Goal: Information Seeking & Learning: Learn about a topic

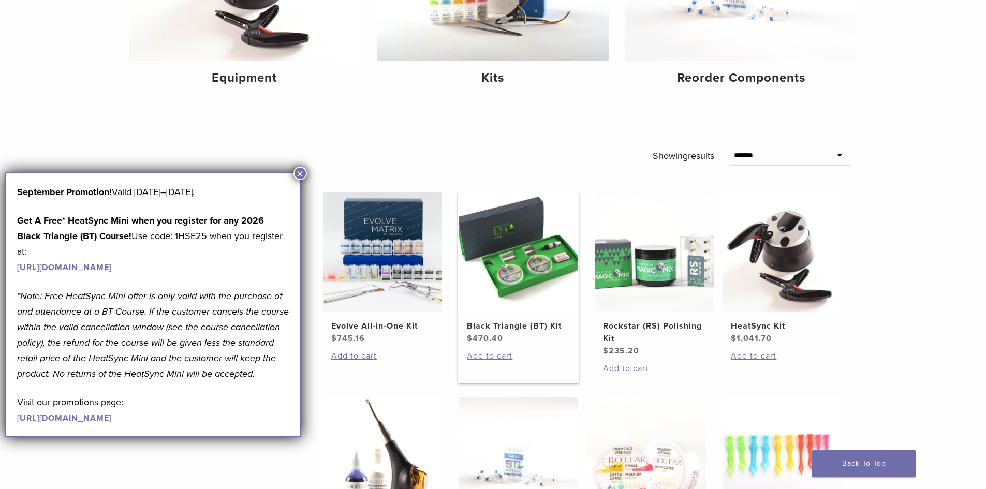
scroll to position [310, 0]
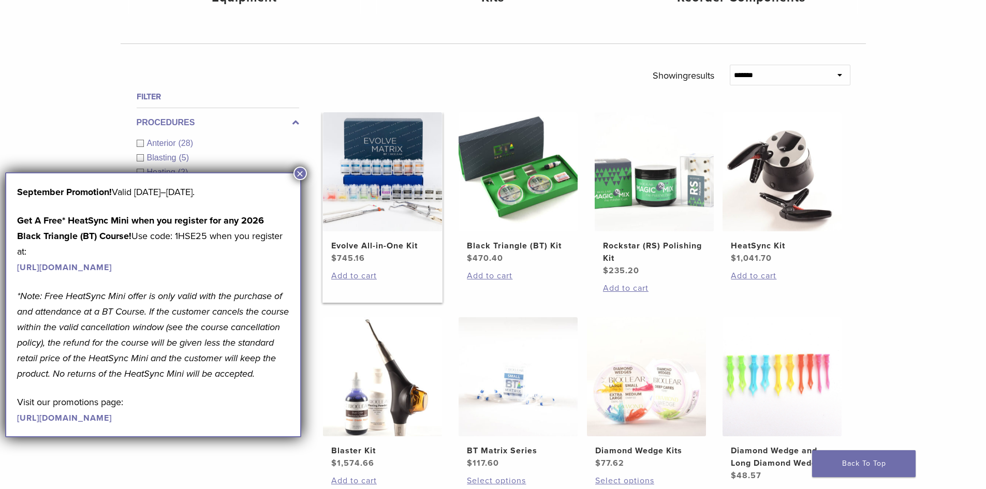
click at [395, 192] on img at bounding box center [382, 171] width 119 height 119
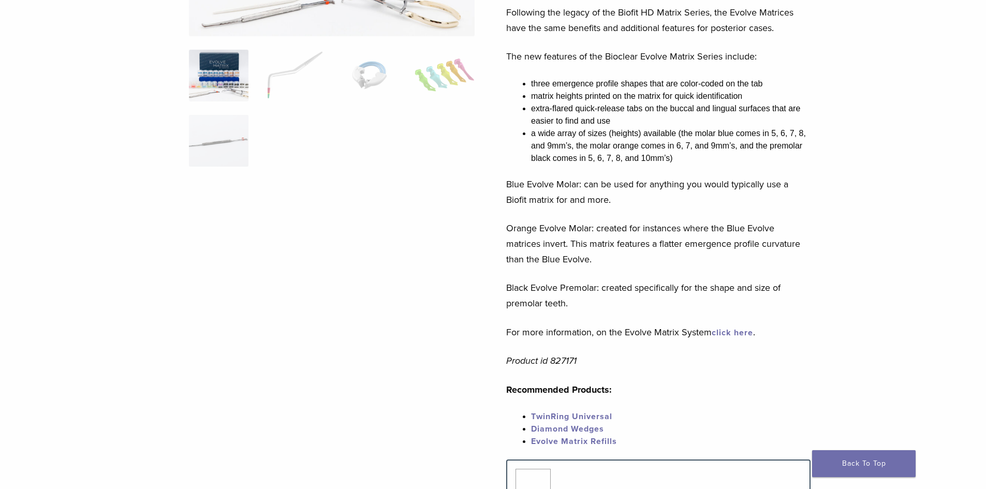
scroll to position [259, 0]
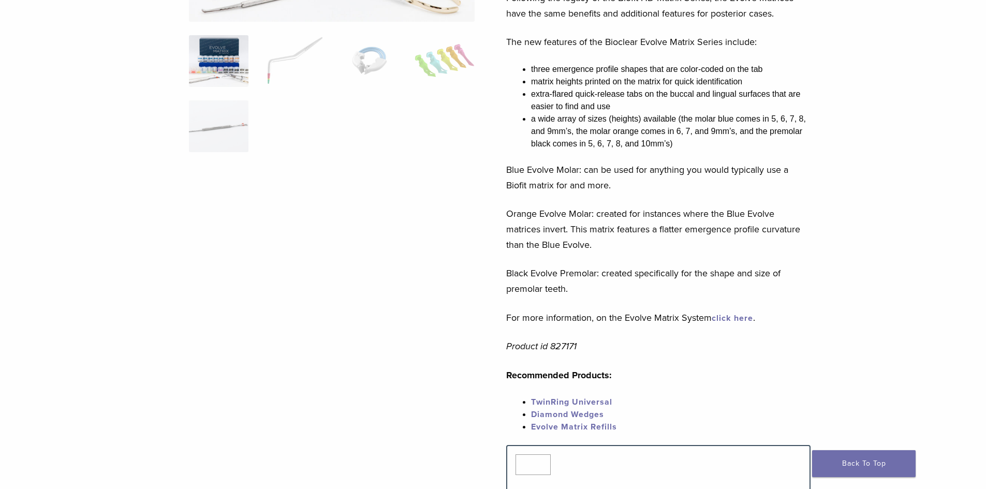
click at [740, 320] on link "click here" at bounding box center [731, 318] width 41 height 10
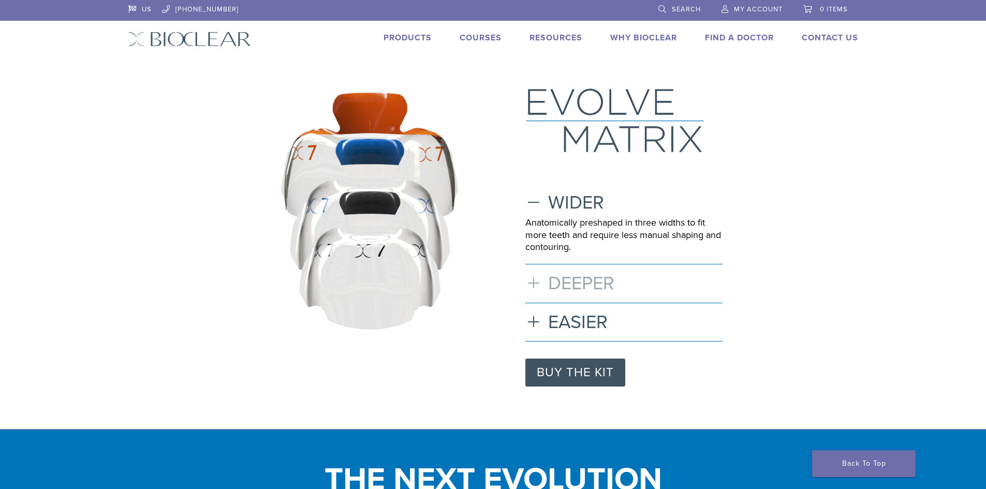
click at [532, 283] on h3 "DEEPER" at bounding box center [623, 283] width 197 height 22
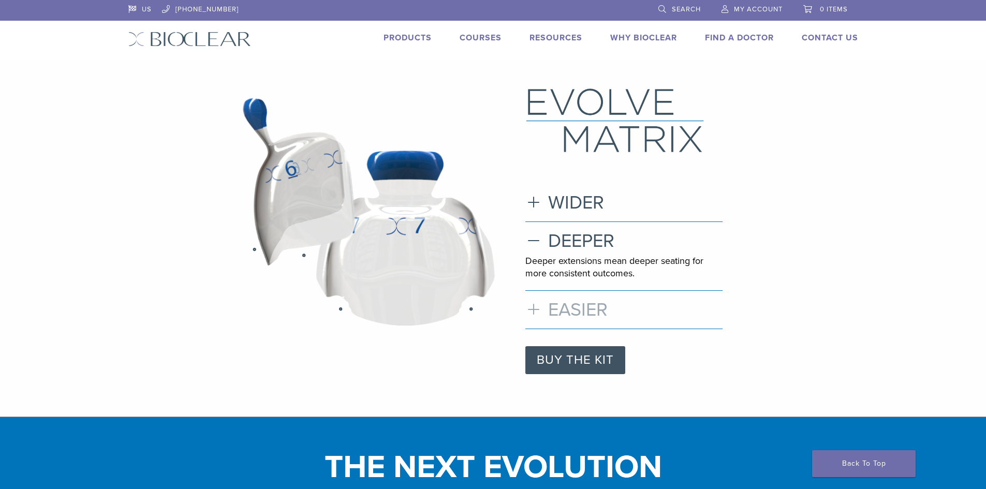
click at [535, 309] on h3 "EASIER" at bounding box center [623, 309] width 197 height 22
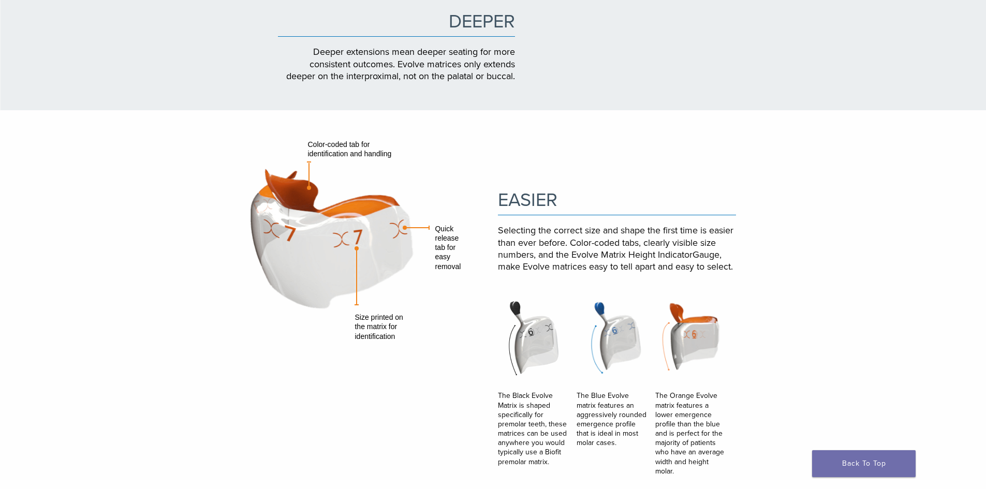
scroll to position [828, 0]
